Goal: Information Seeking & Learning: Learn about a topic

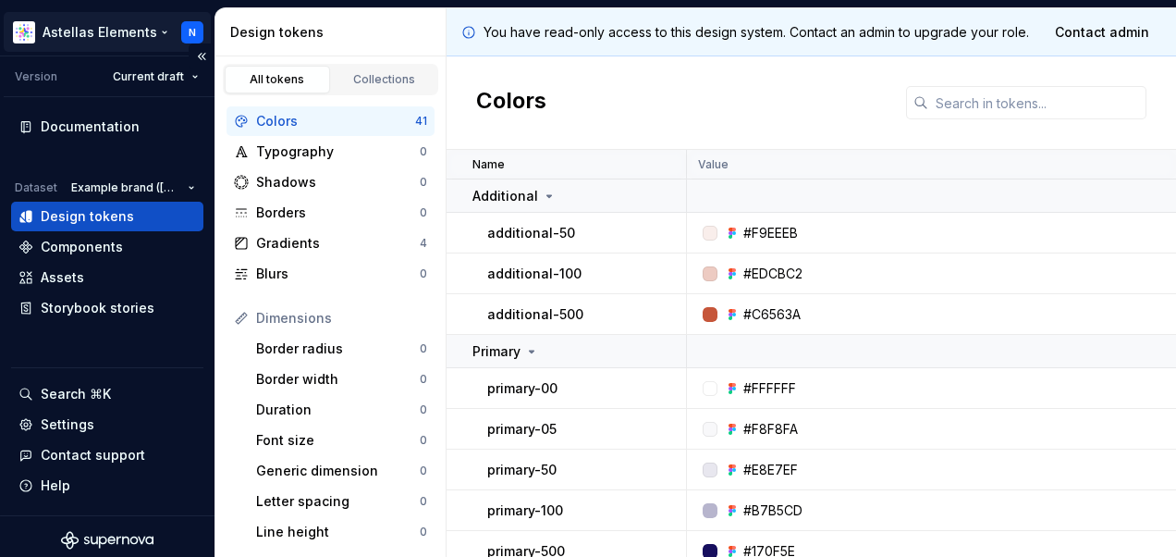
click at [97, 31] on html "Astellas Elements N Version Current draft Documentation Dataset Example brand (…" at bounding box center [588, 278] width 1176 height 557
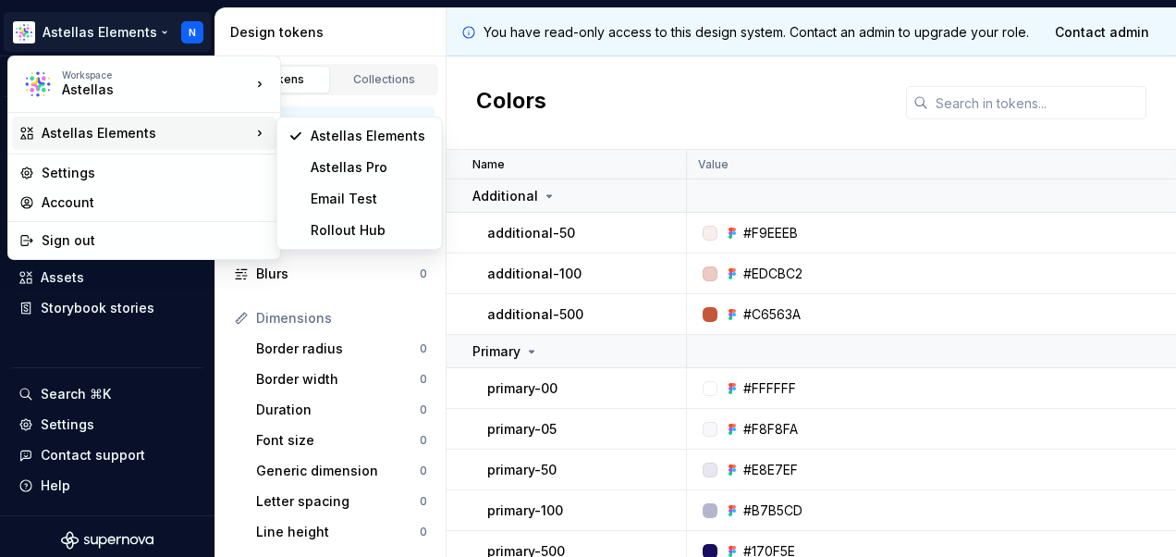
click at [92, 129] on div "Astellas Elements" at bounding box center [146, 133] width 209 height 18
click at [321, 164] on div "Astellas Pro" at bounding box center [371, 167] width 120 height 18
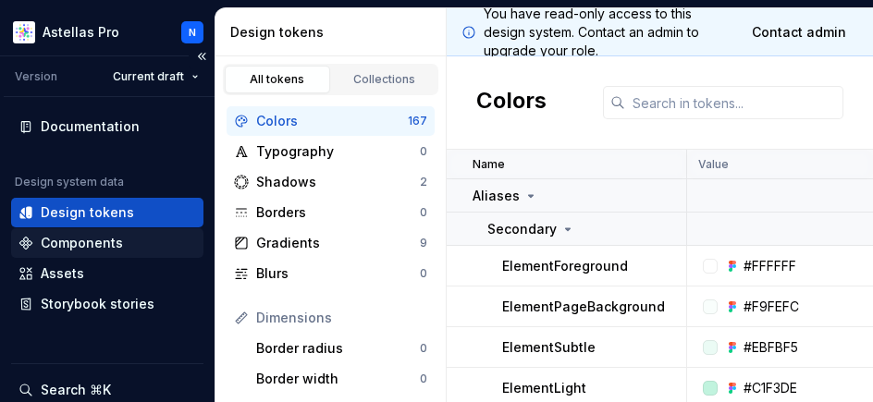
click at [87, 247] on div "Components" at bounding box center [82, 243] width 82 height 18
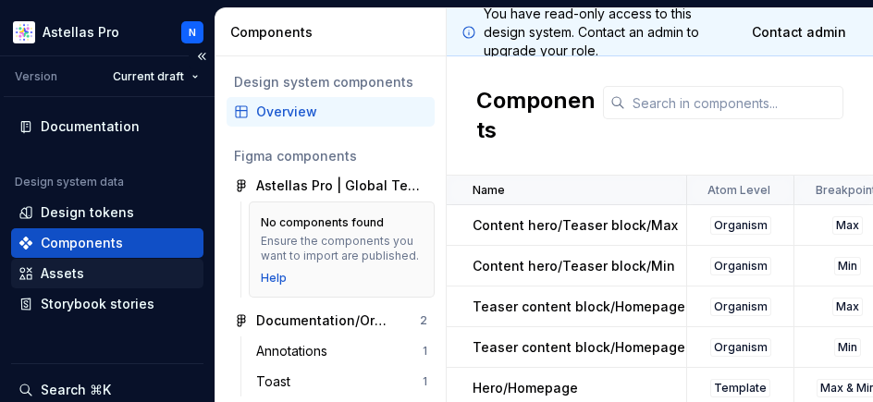
click at [63, 271] on div "Assets" at bounding box center [62, 273] width 43 height 18
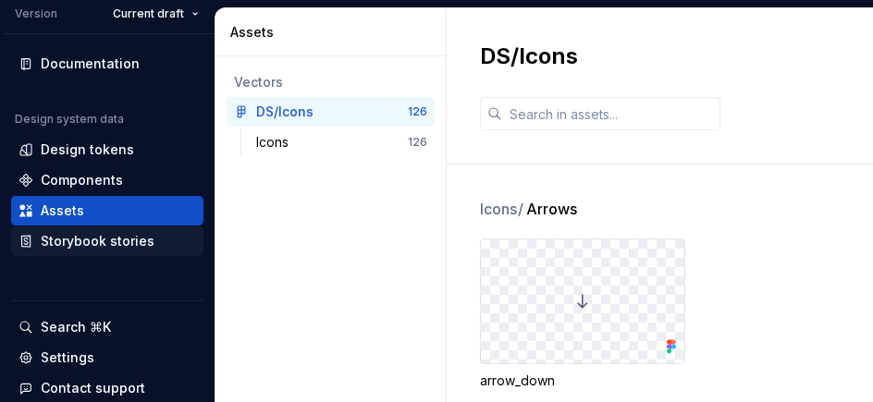
scroll to position [92, 0]
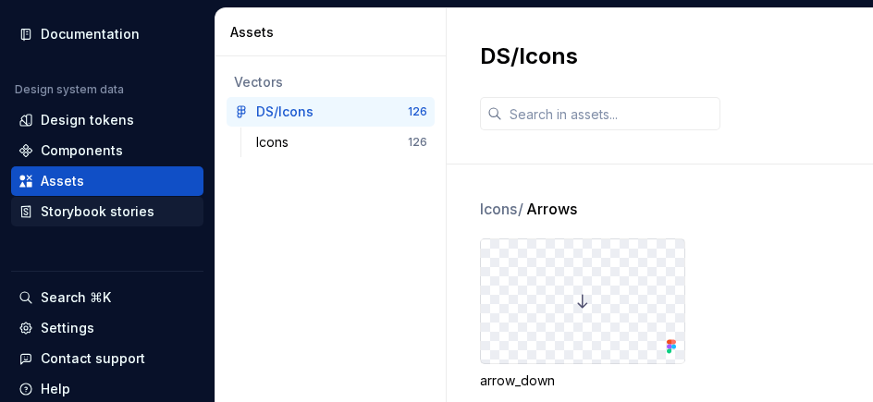
click at [118, 216] on div "Storybook stories" at bounding box center [98, 212] width 114 height 18
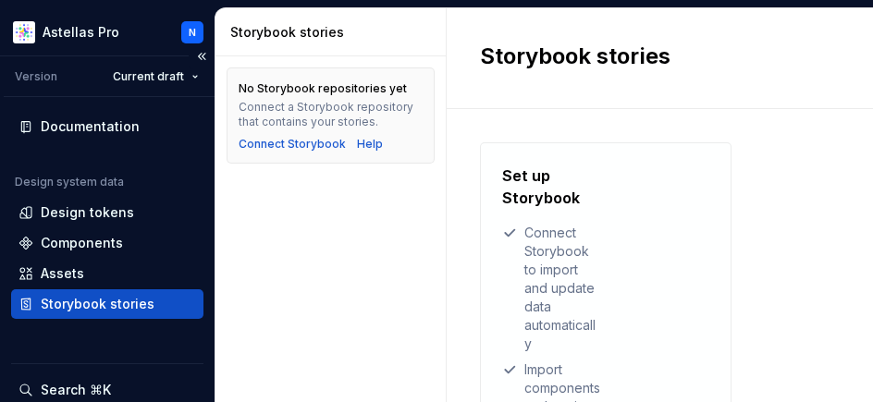
click at [30, 71] on div "Version" at bounding box center [36, 76] width 43 height 15
click at [148, 78] on html "Astellas Pro N Version Current draft Documentation Design system data Design to…" at bounding box center [436, 201] width 873 height 402
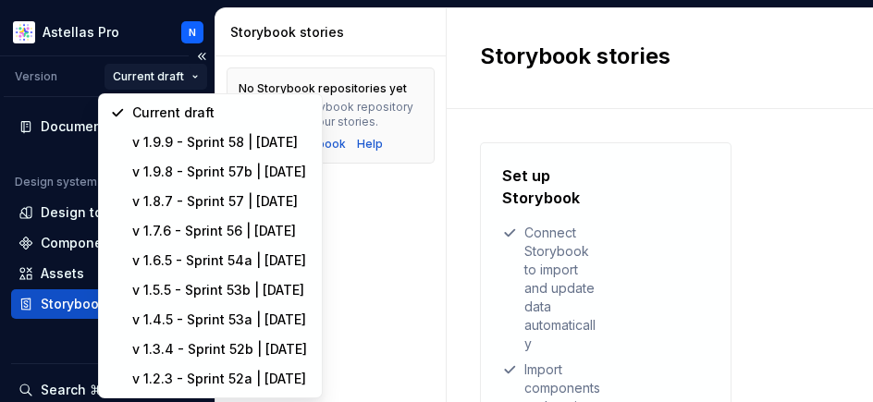
click at [148, 78] on html "Astellas Pro N Version Current draft Documentation Design system data Design to…" at bounding box center [436, 201] width 873 height 402
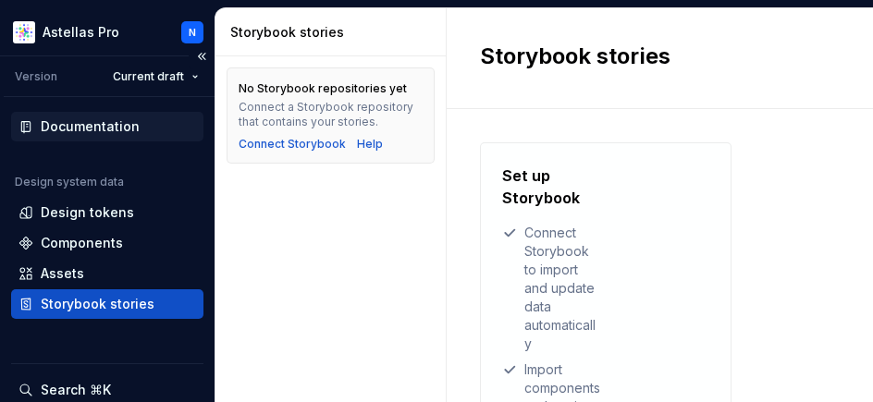
click at [100, 123] on div "Documentation" at bounding box center [90, 126] width 99 height 18
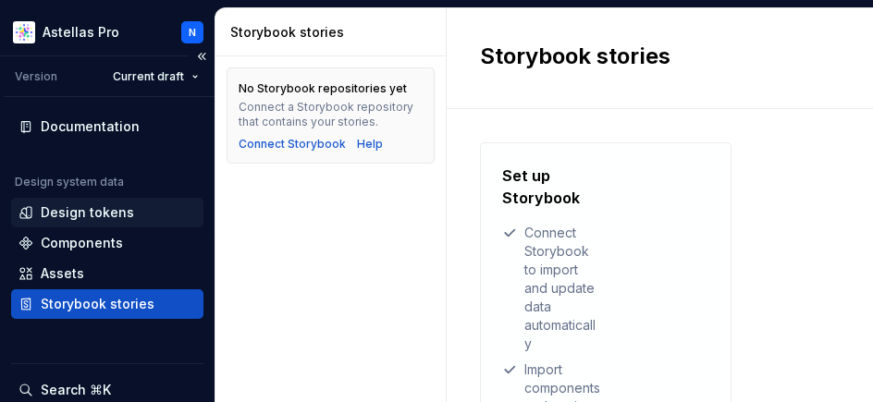
click at [96, 200] on div "Design tokens" at bounding box center [107, 213] width 192 height 30
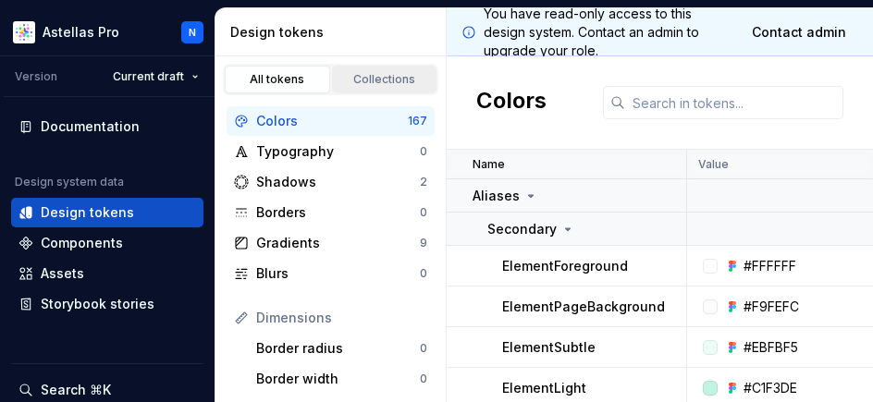
click at [376, 83] on div "Collections" at bounding box center [384, 79] width 92 height 15
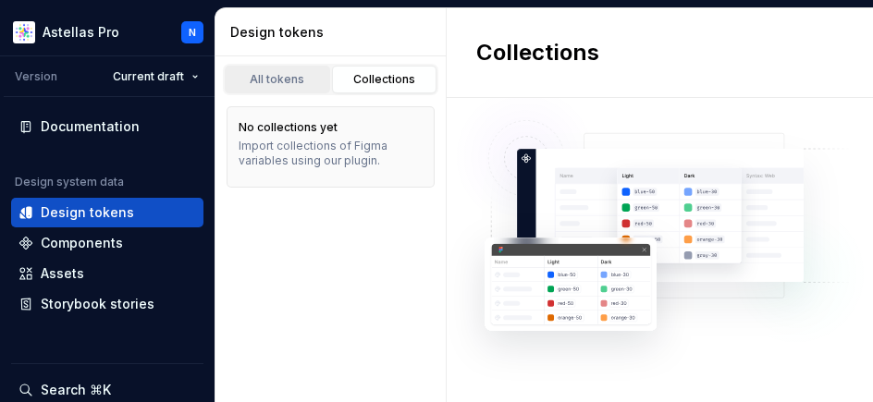
click at [303, 78] on div "All tokens" at bounding box center [277, 79] width 92 height 15
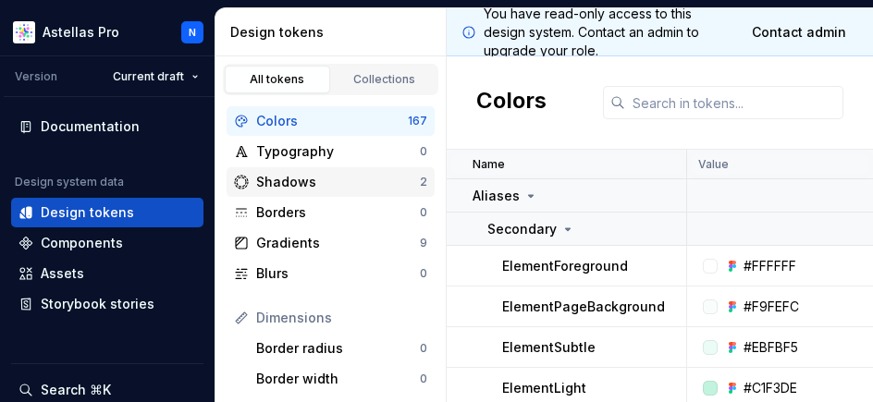
click at [303, 178] on div "Shadows" at bounding box center [338, 182] width 164 height 18
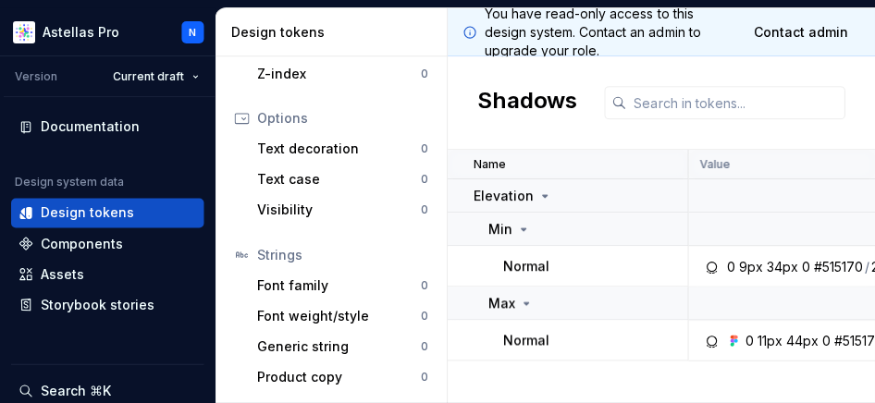
scroll to position [608, 0]
